Goal: Information Seeking & Learning: Learn about a topic

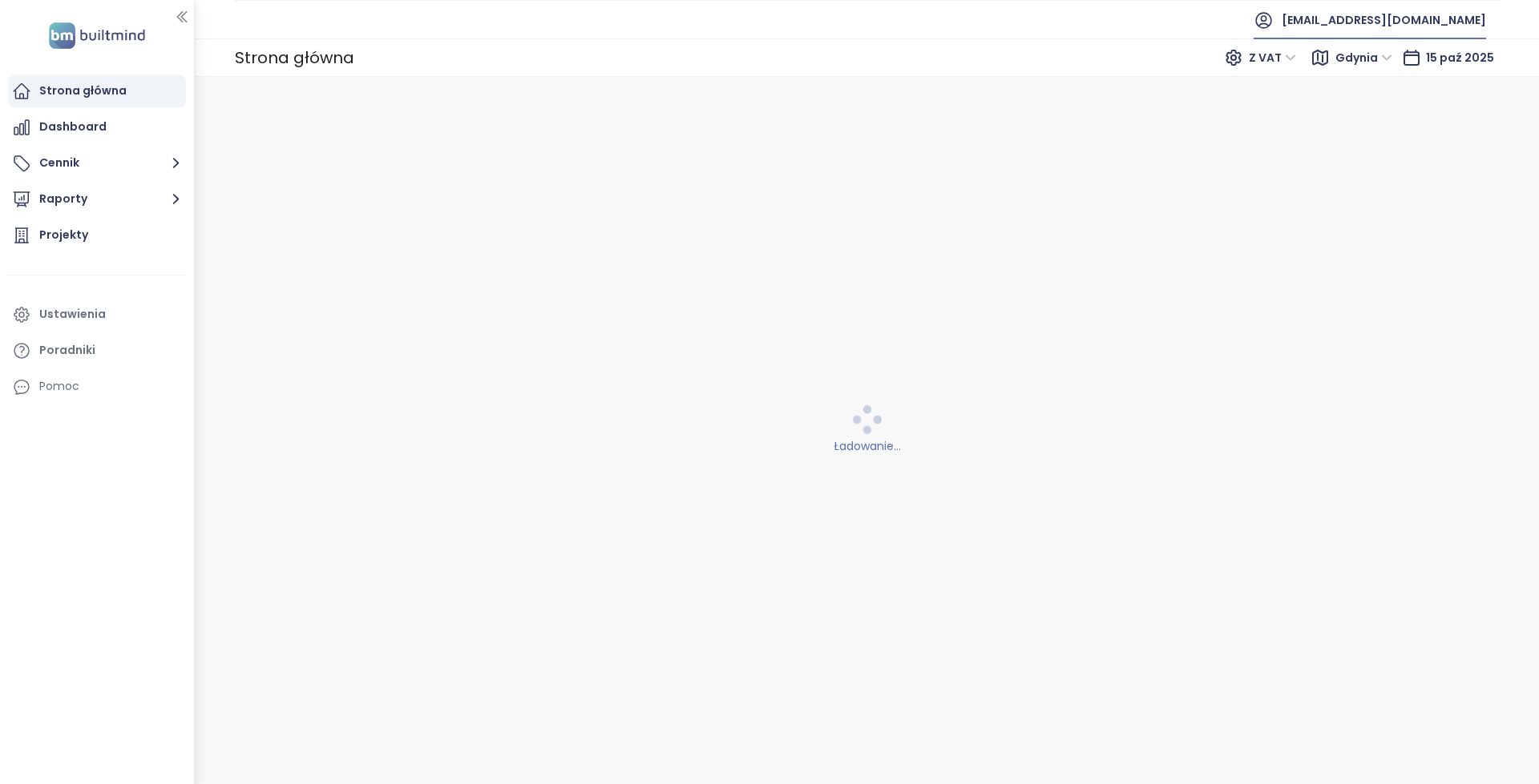
click at [1355, 26] on span "[EMAIL_ADDRESS][DOMAIN_NAME]" at bounding box center [1383, 20] width 204 height 39
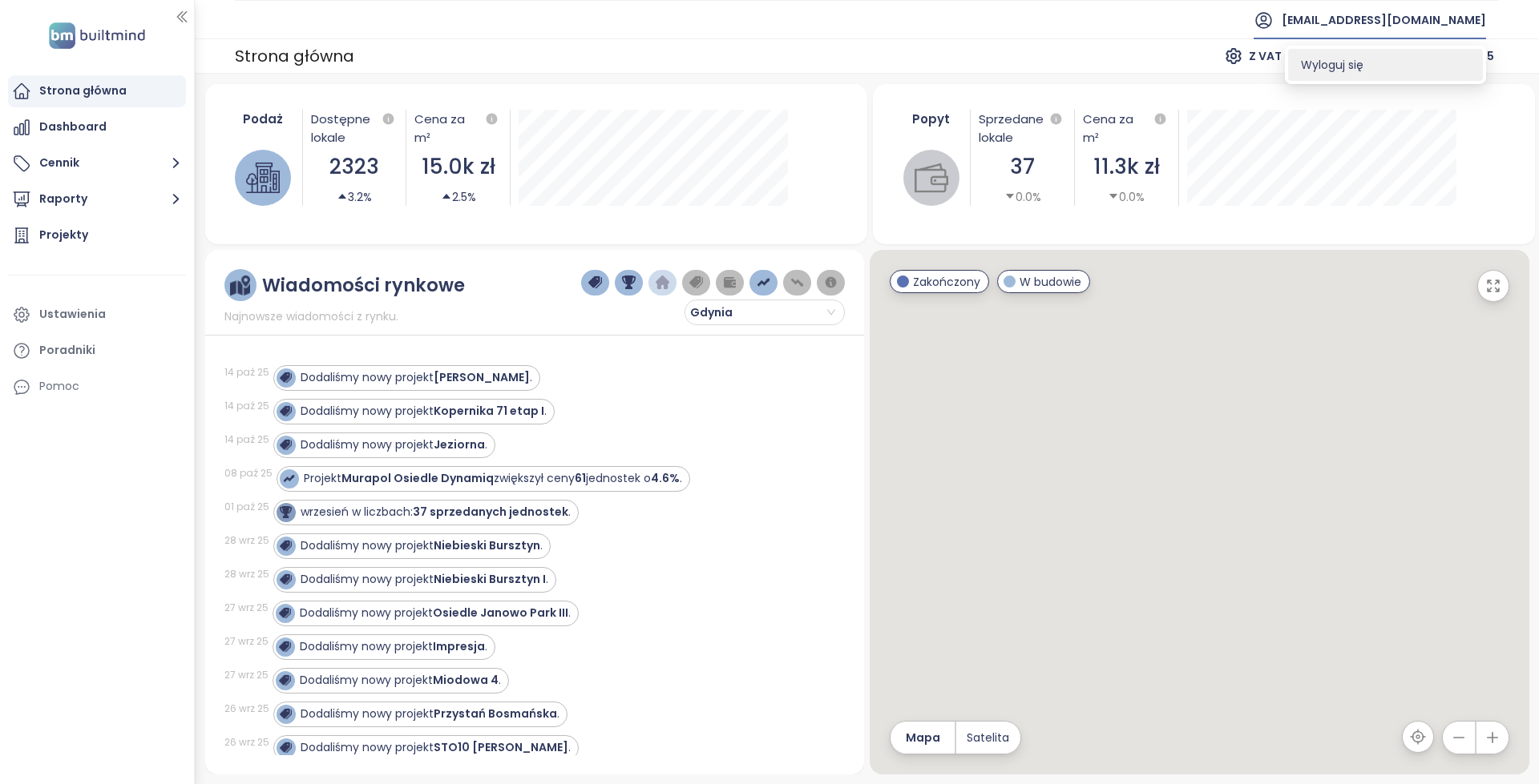
click at [1355, 61] on span "Wyloguj się" at bounding box center [1332, 65] width 62 height 16
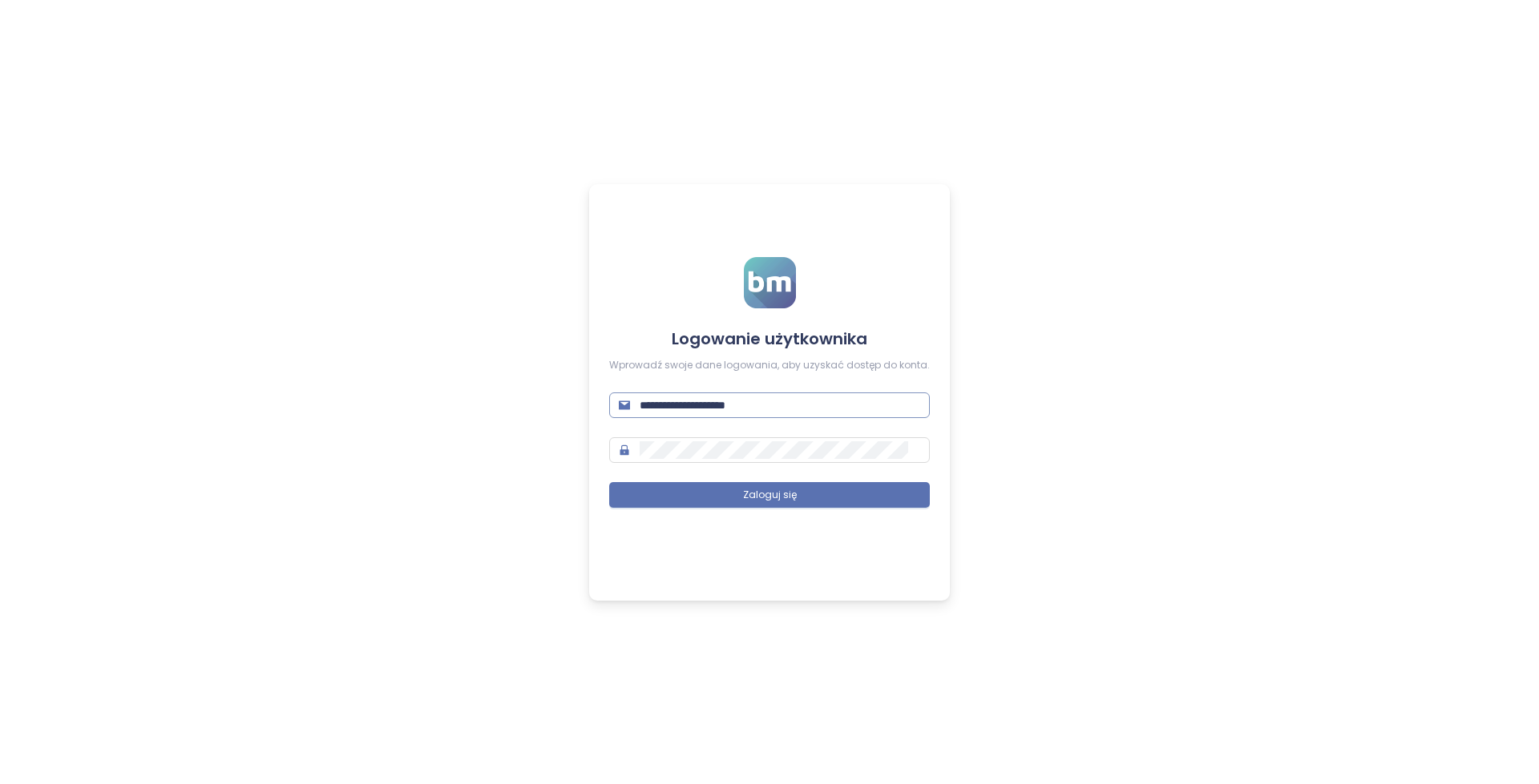
click at [770, 411] on input "**********" at bounding box center [779, 406] width 280 height 18
type input "**********"
click at [802, 497] on button "Zaloguj się" at bounding box center [769, 495] width 320 height 25
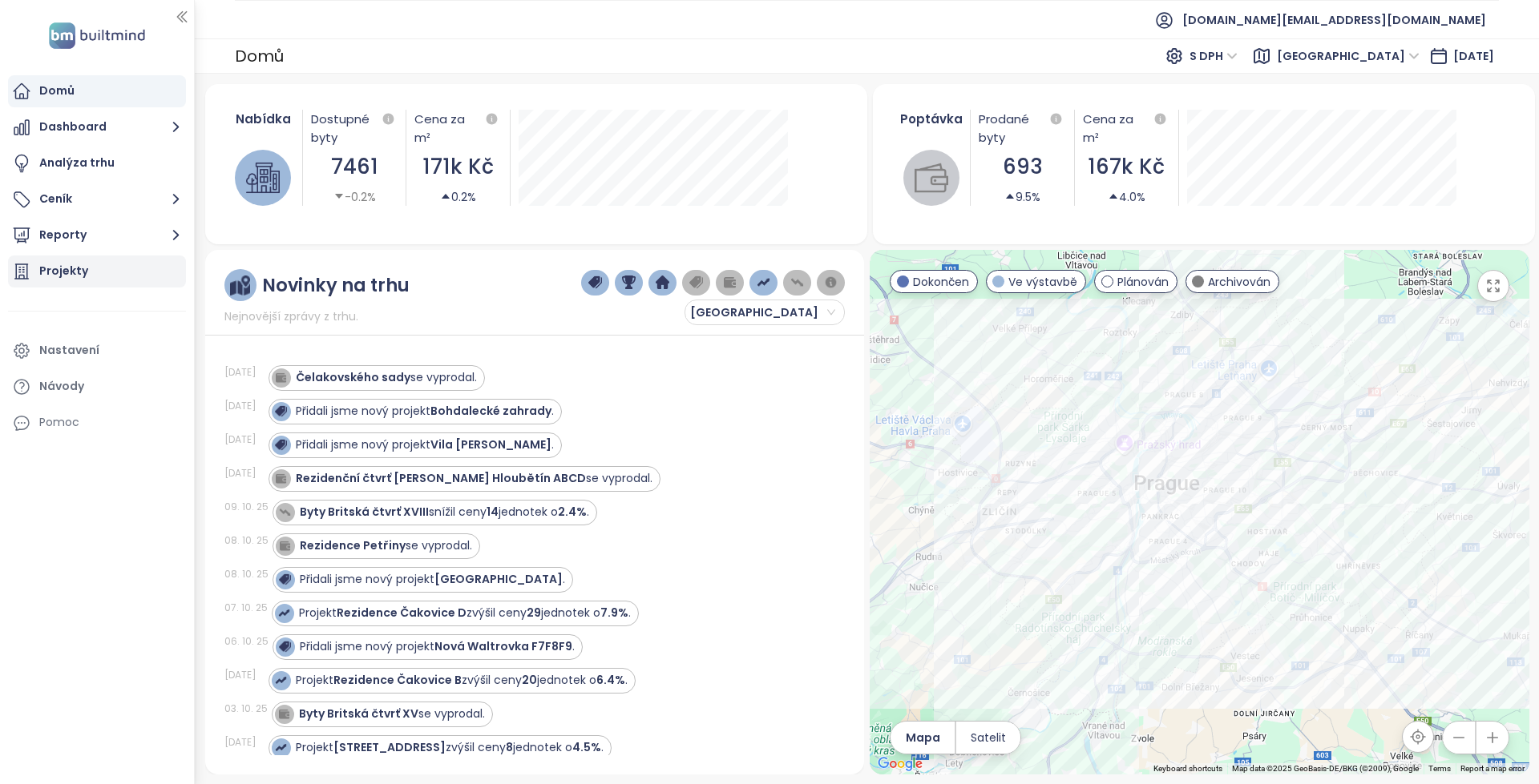
click at [95, 282] on div "Projekty" at bounding box center [97, 271] width 178 height 32
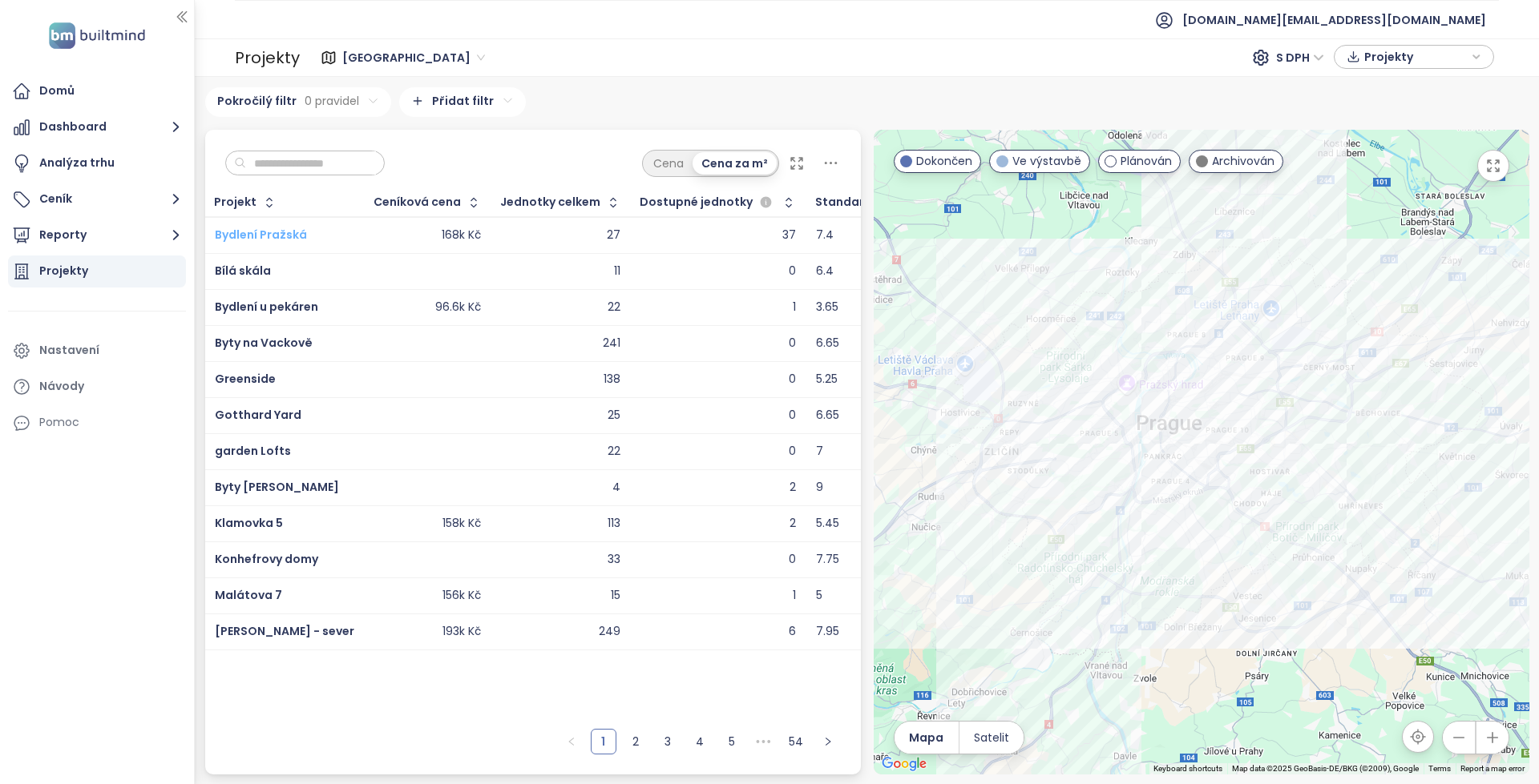
click at [273, 230] on span "Bydlení Pražská" at bounding box center [261, 235] width 92 height 16
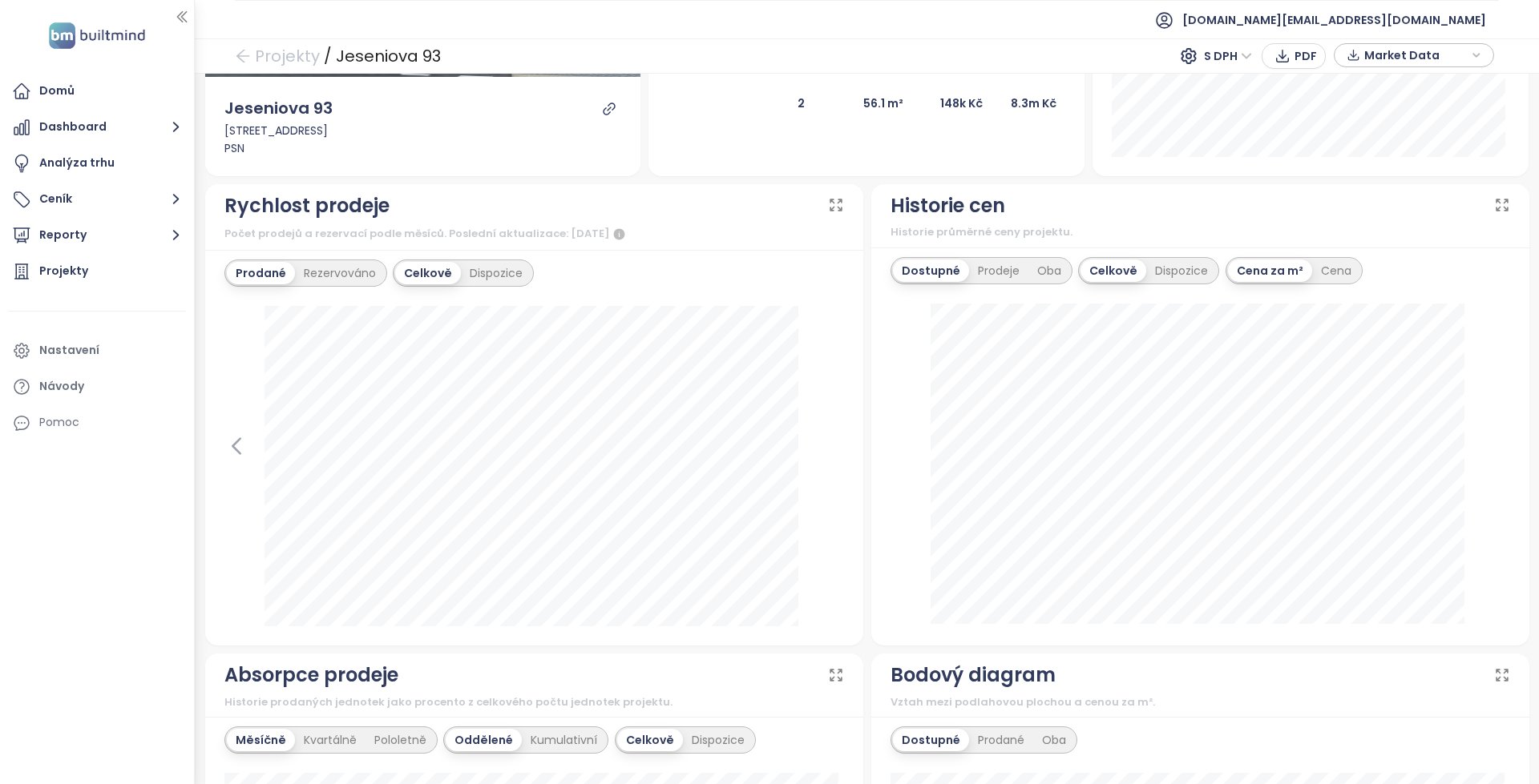
scroll to position [292, 0]
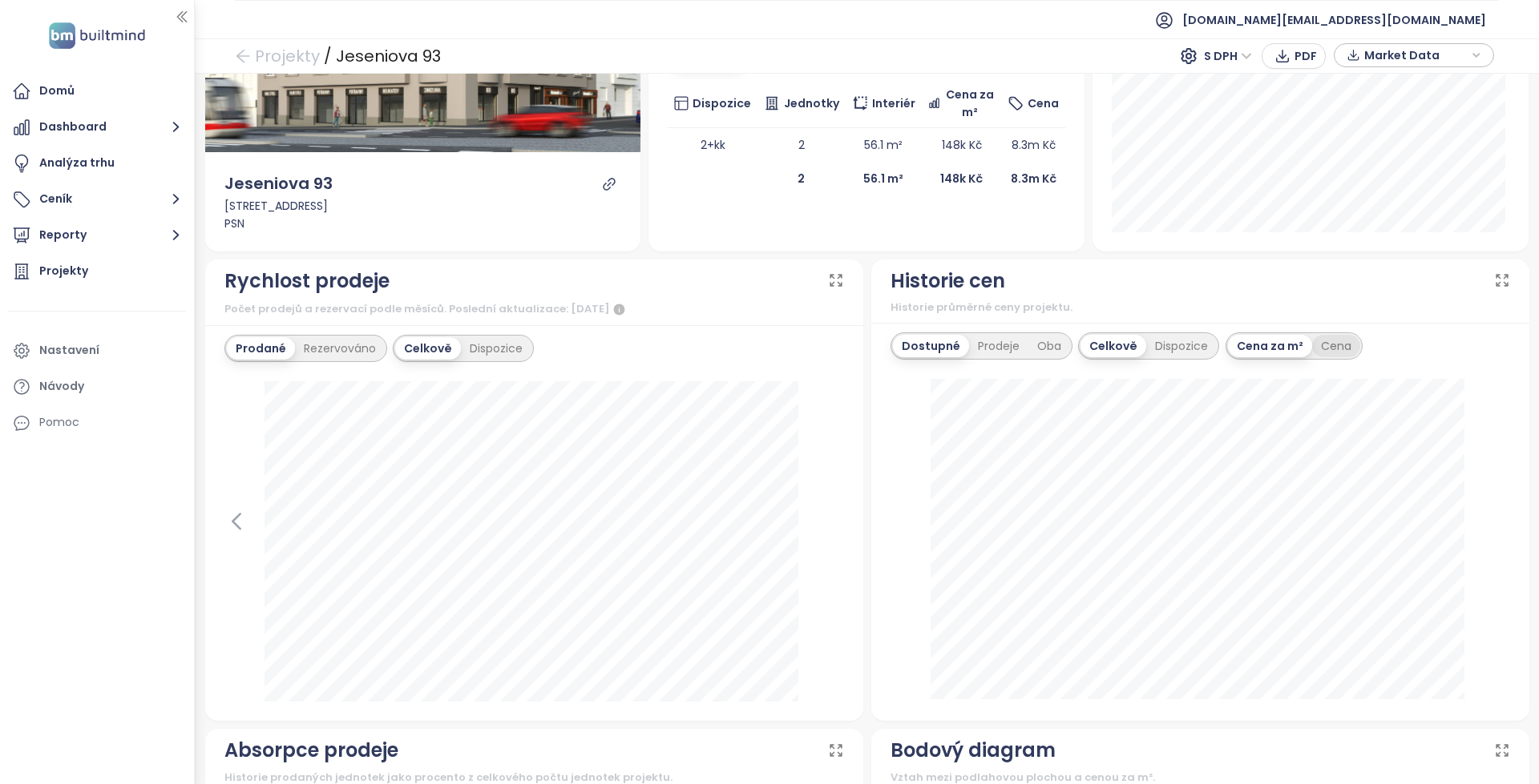
click at [1328, 352] on div "Cena" at bounding box center [1336, 346] width 48 height 22
click at [986, 355] on div "Prodeje" at bounding box center [998, 346] width 59 height 22
click at [1042, 352] on div "Oba" at bounding box center [1049, 346] width 42 height 22
click at [1002, 356] on div "Prodeje" at bounding box center [994, 346] width 59 height 22
click at [1262, 336] on div "Cena za m²" at bounding box center [1269, 346] width 84 height 22
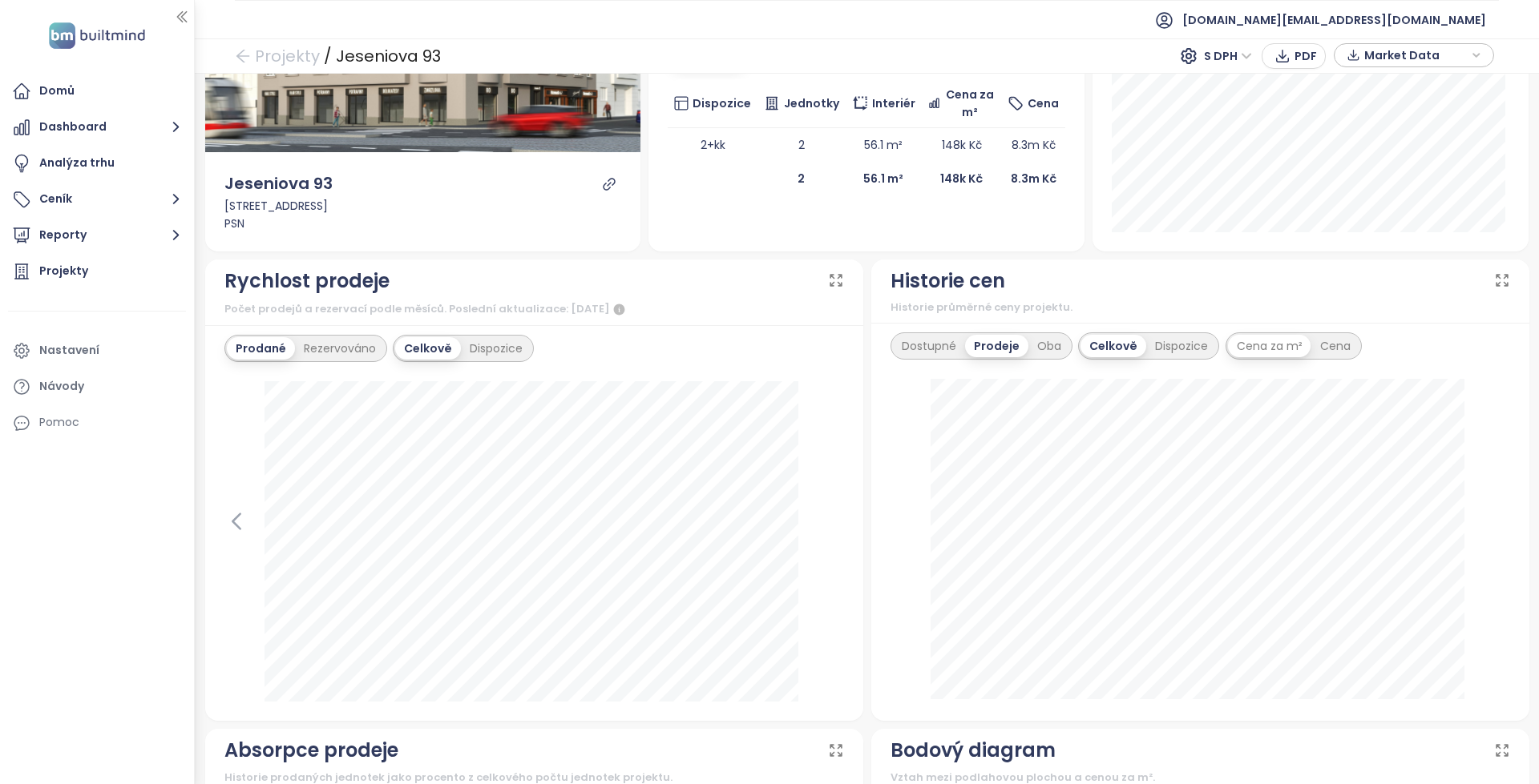
click at [1318, 348] on div "Cena" at bounding box center [1335, 346] width 48 height 22
click at [947, 358] on div "Dostupné Prodeje Oba" at bounding box center [982, 346] width 182 height 27
click at [929, 353] on div "Dostupné" at bounding box center [928, 346] width 72 height 22
click at [1249, 346] on div "Cena za m²" at bounding box center [1269, 346] width 84 height 22
